Goal: Task Accomplishment & Management: Complete application form

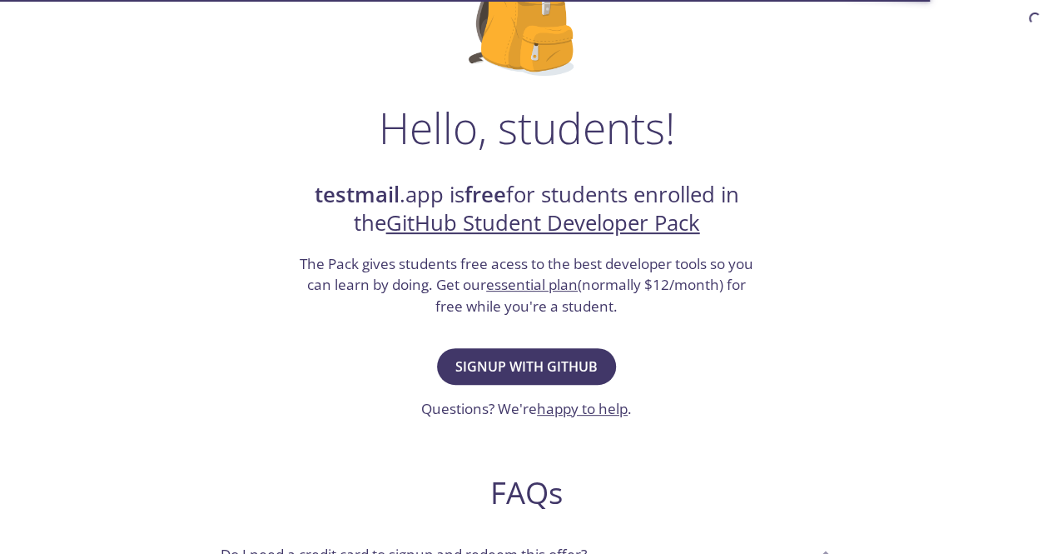
scroll to position [199, 0]
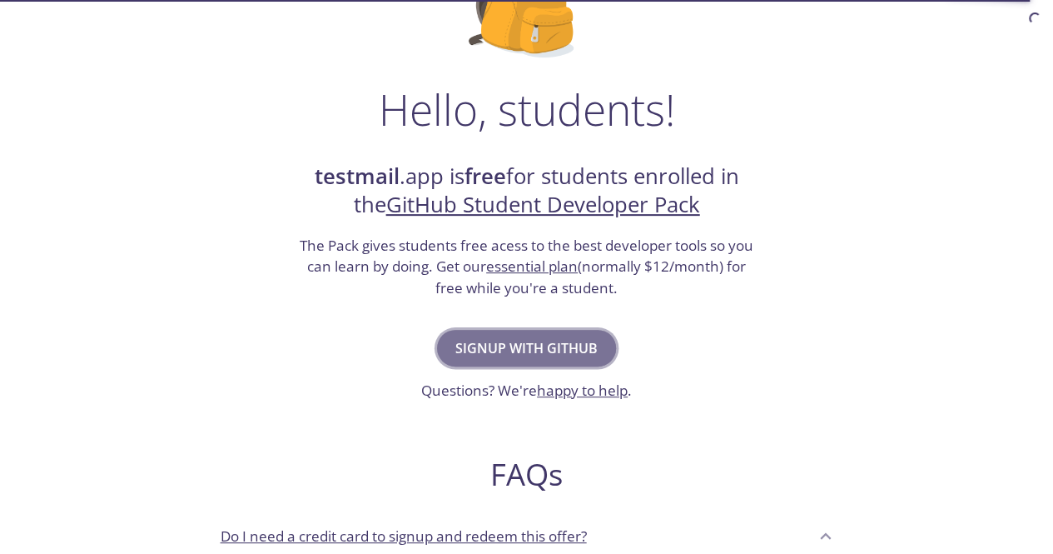
click at [568, 342] on span "Signup with GitHub" at bounding box center [526, 347] width 142 height 23
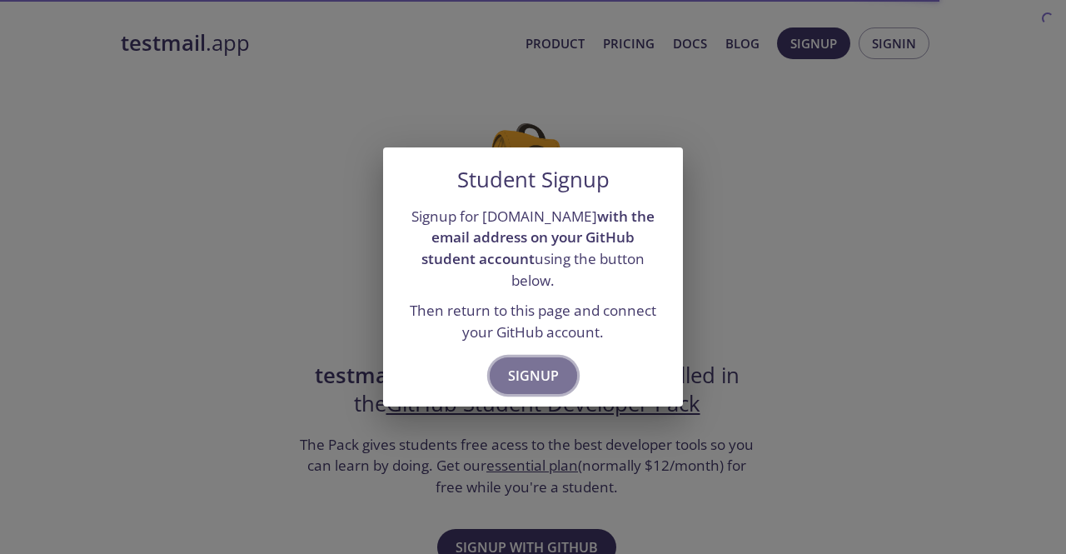
click at [540, 364] on span "Signup" at bounding box center [533, 375] width 51 height 23
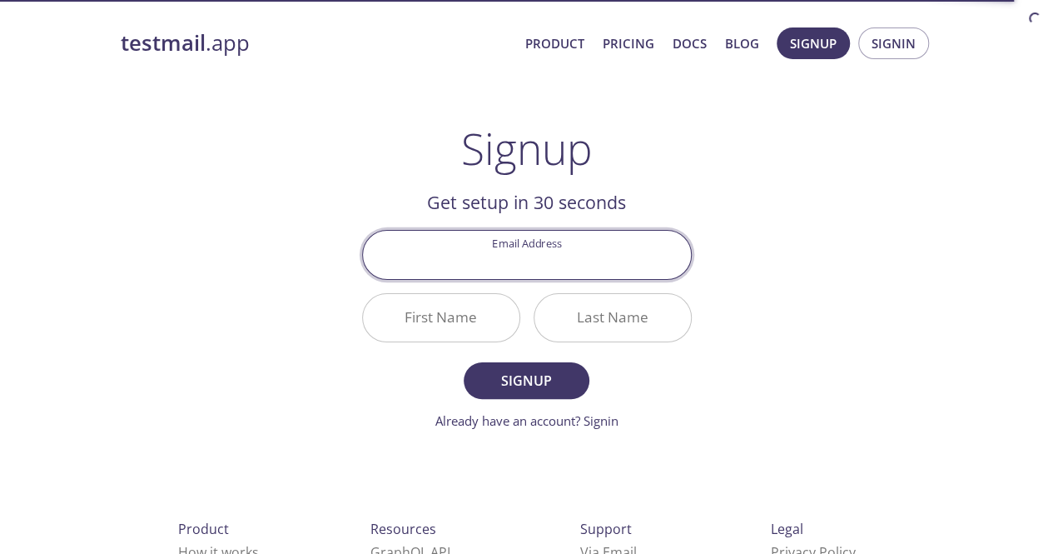
click at [510, 262] on input "Email Address" at bounding box center [527, 254] width 328 height 47
type input "[EMAIL_ADDRESS][DOMAIN_NAME]"
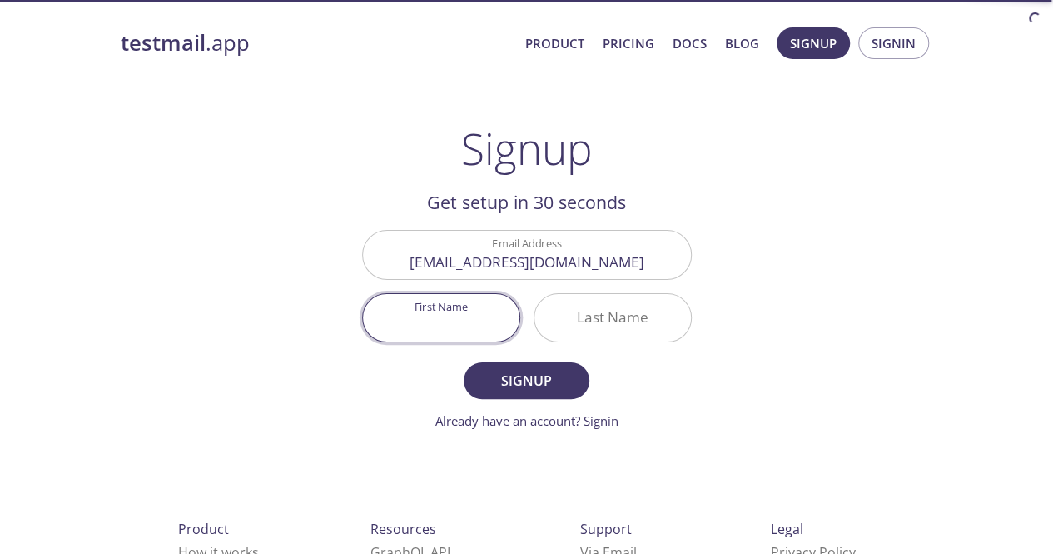
click at [446, 323] on input "First Name" at bounding box center [441, 317] width 157 height 47
type input "[PERSON_NAME]"
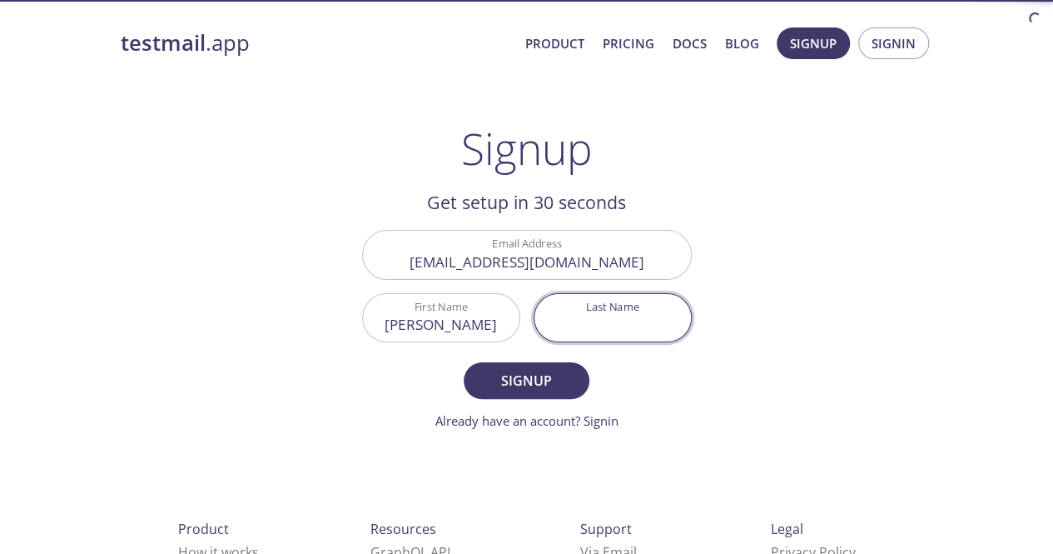
click at [585, 319] on input "Last Name" at bounding box center [613, 317] width 157 height 47
type input "Chary"
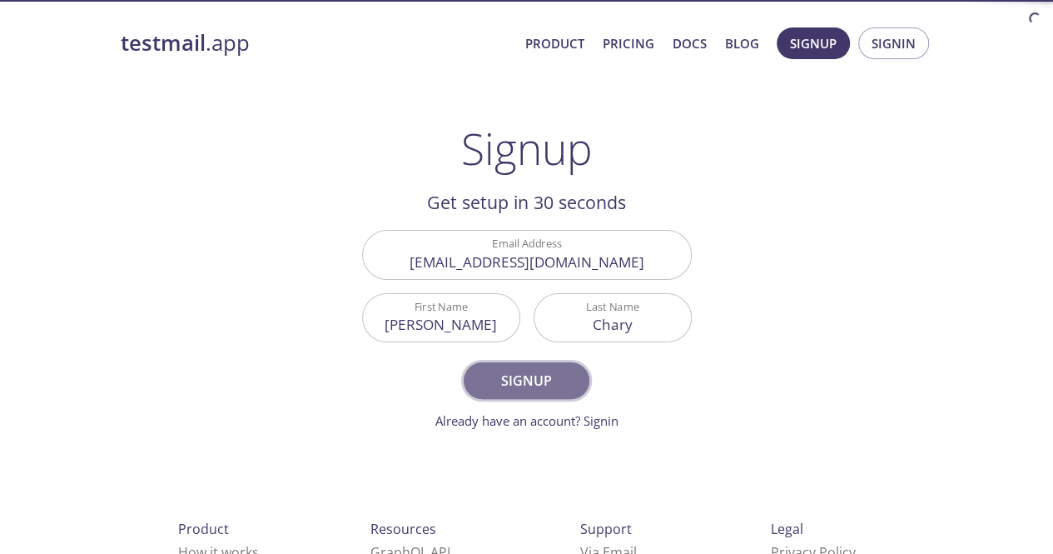
click at [555, 382] on span "Signup" at bounding box center [526, 380] width 88 height 23
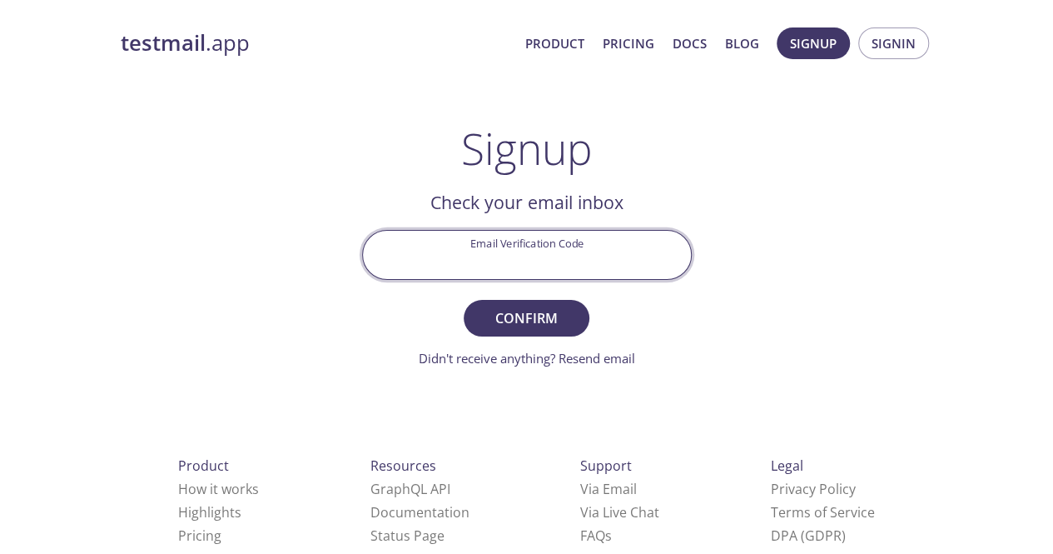
click at [531, 241] on input "Email Verification Code" at bounding box center [527, 254] width 328 height 47
paste input "XNZAF9T"
type input "XNZAF9T"
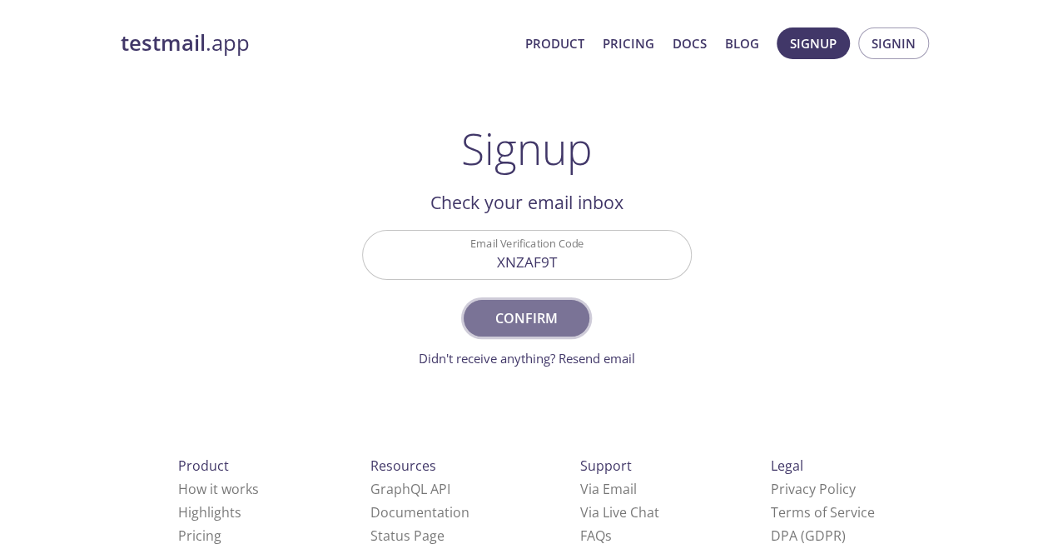
click at [527, 318] on span "Confirm" at bounding box center [526, 317] width 88 height 23
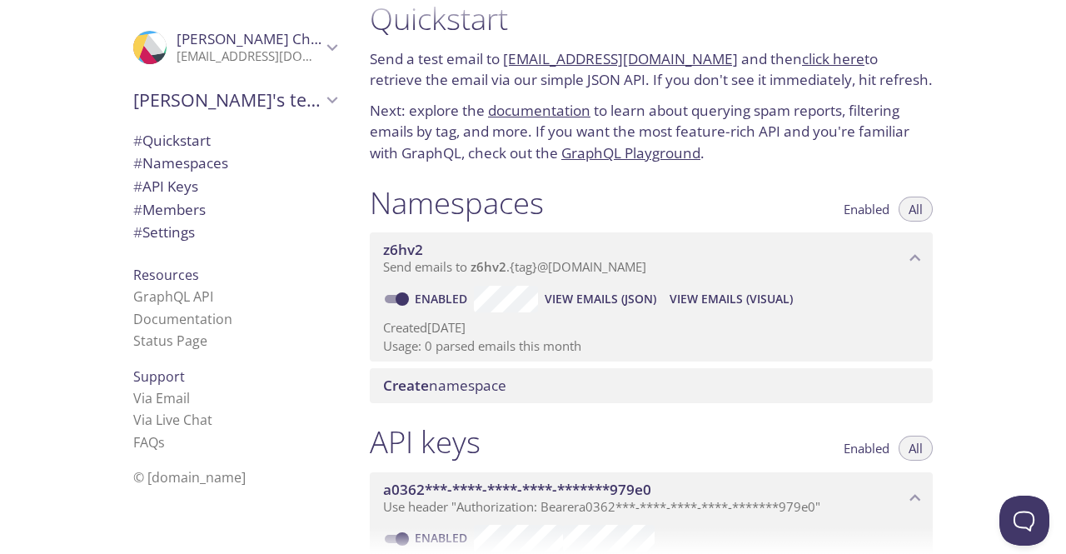
scroll to position [15, 0]
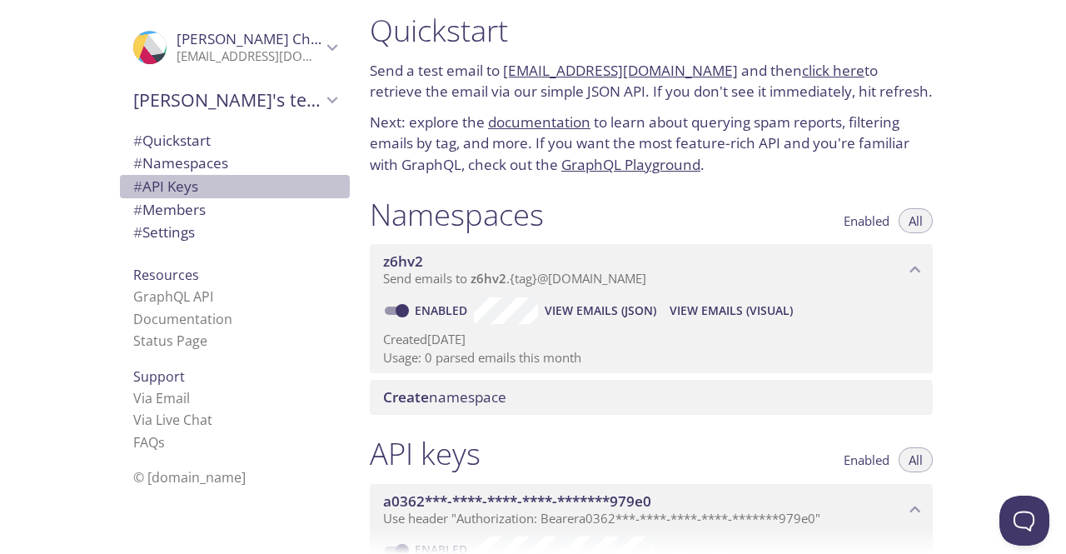
click at [196, 176] on span "# API Keys" at bounding box center [234, 187] width 203 height 22
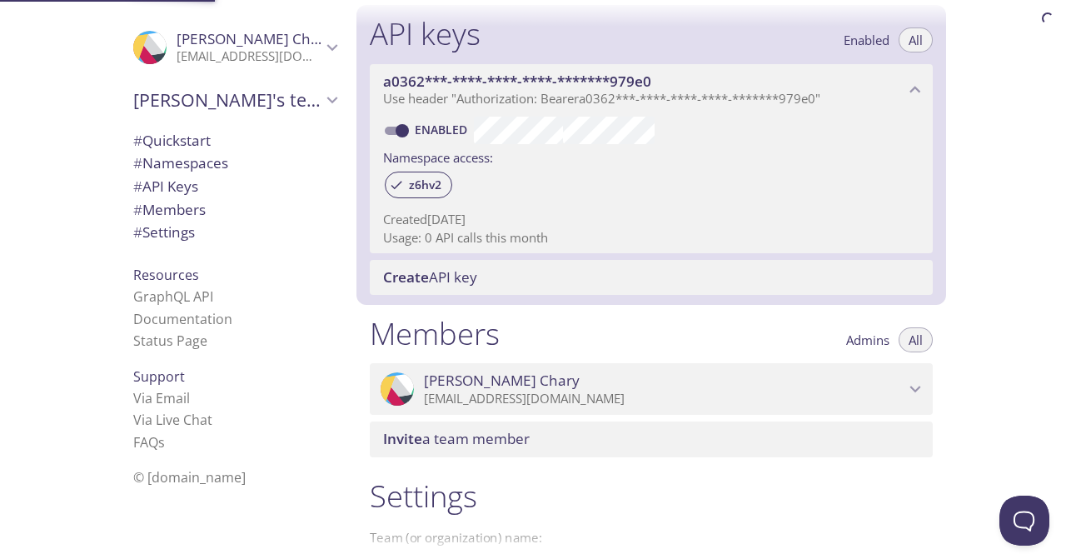
scroll to position [450, 0]
